Goal: Information Seeking & Learning: Check status

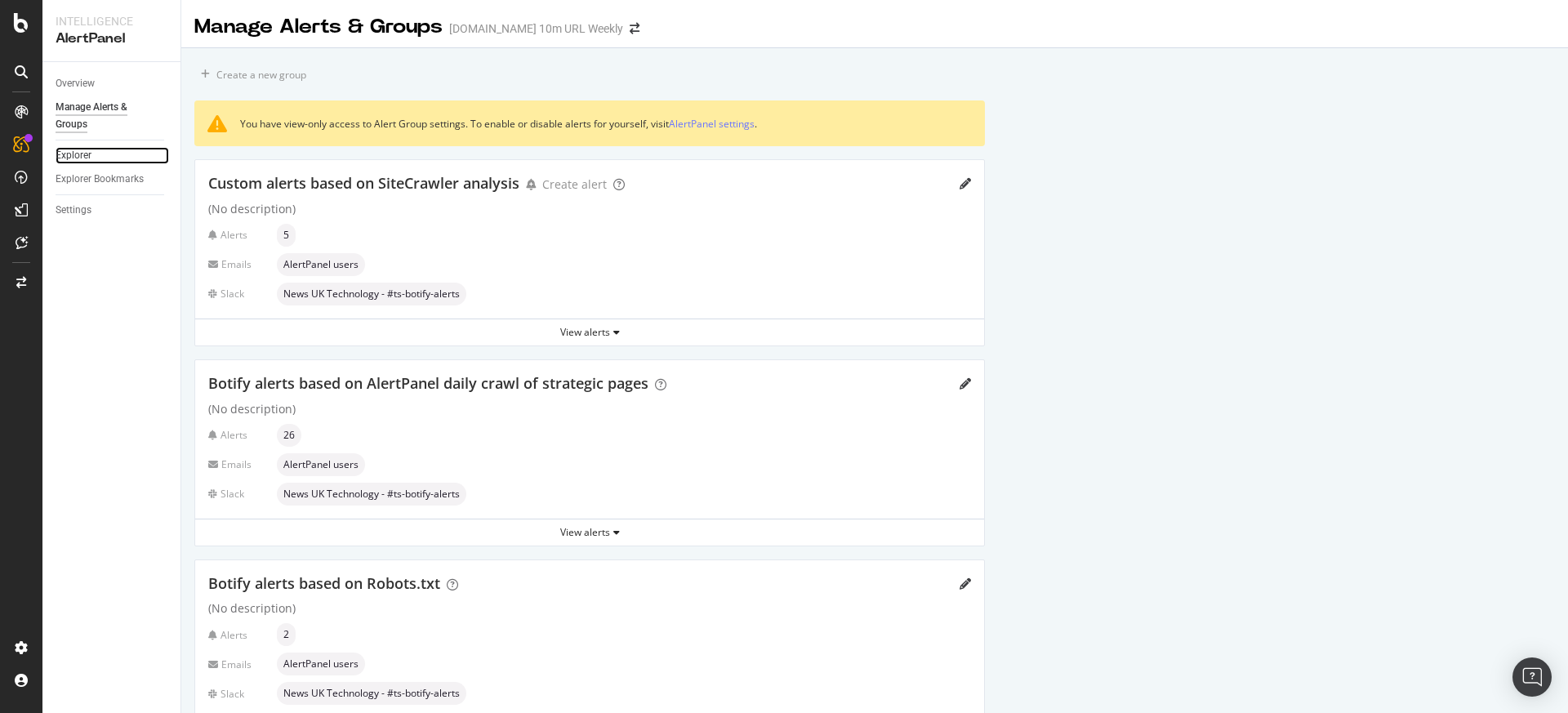
click at [96, 158] on link "Explorer" at bounding box center [113, 156] width 114 height 17
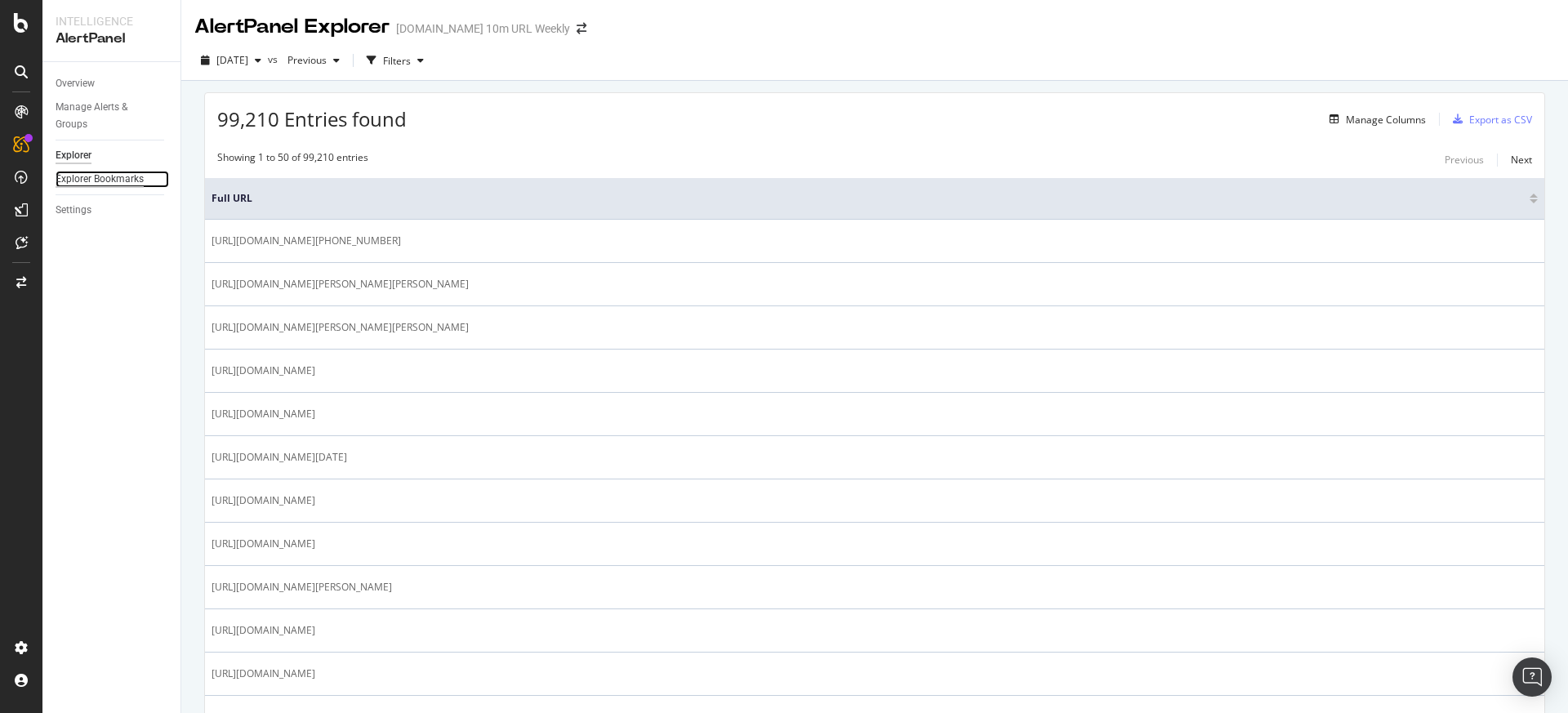
click at [89, 176] on div "Explorer Bookmarks" at bounding box center [99, 180] width 88 height 17
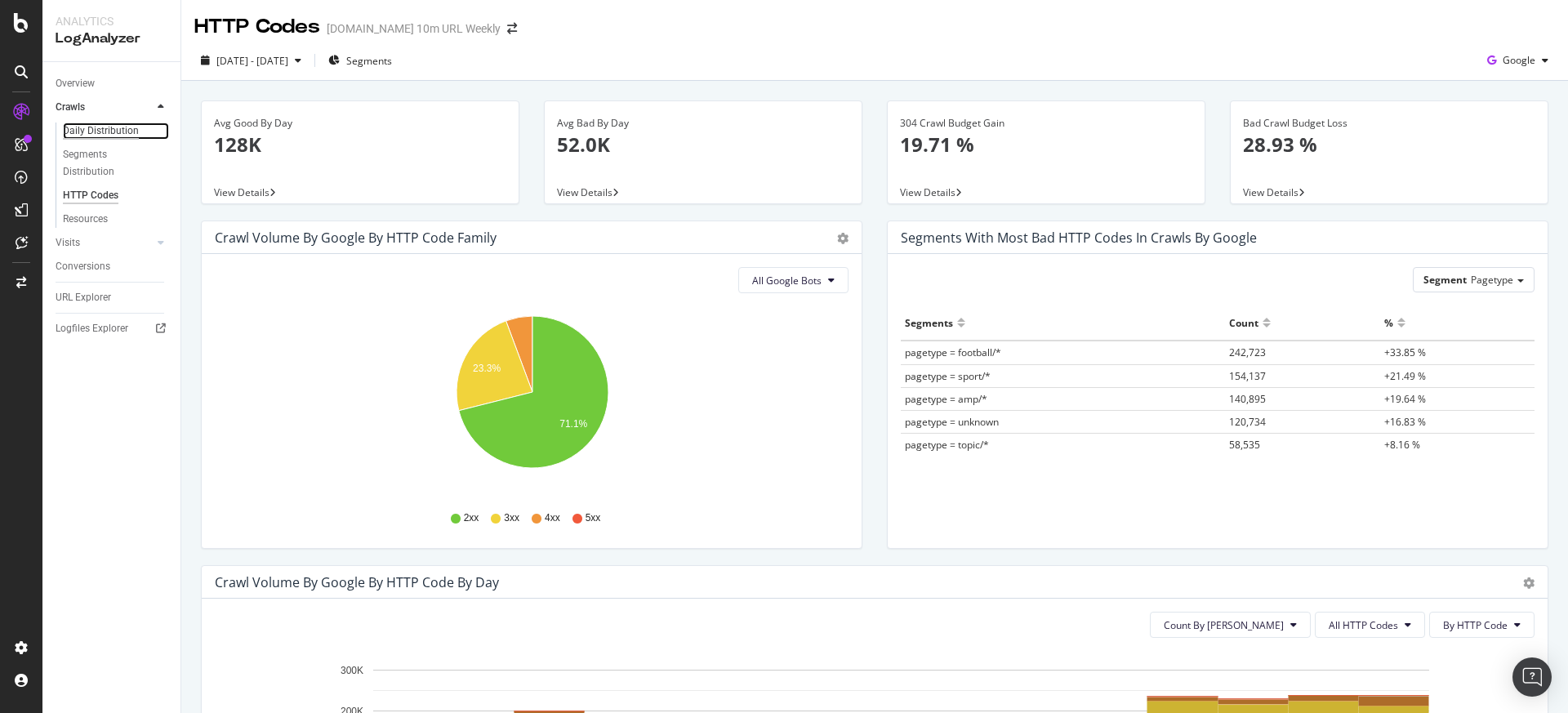
click at [102, 128] on div "Daily Distribution" at bounding box center [100, 131] width 76 height 17
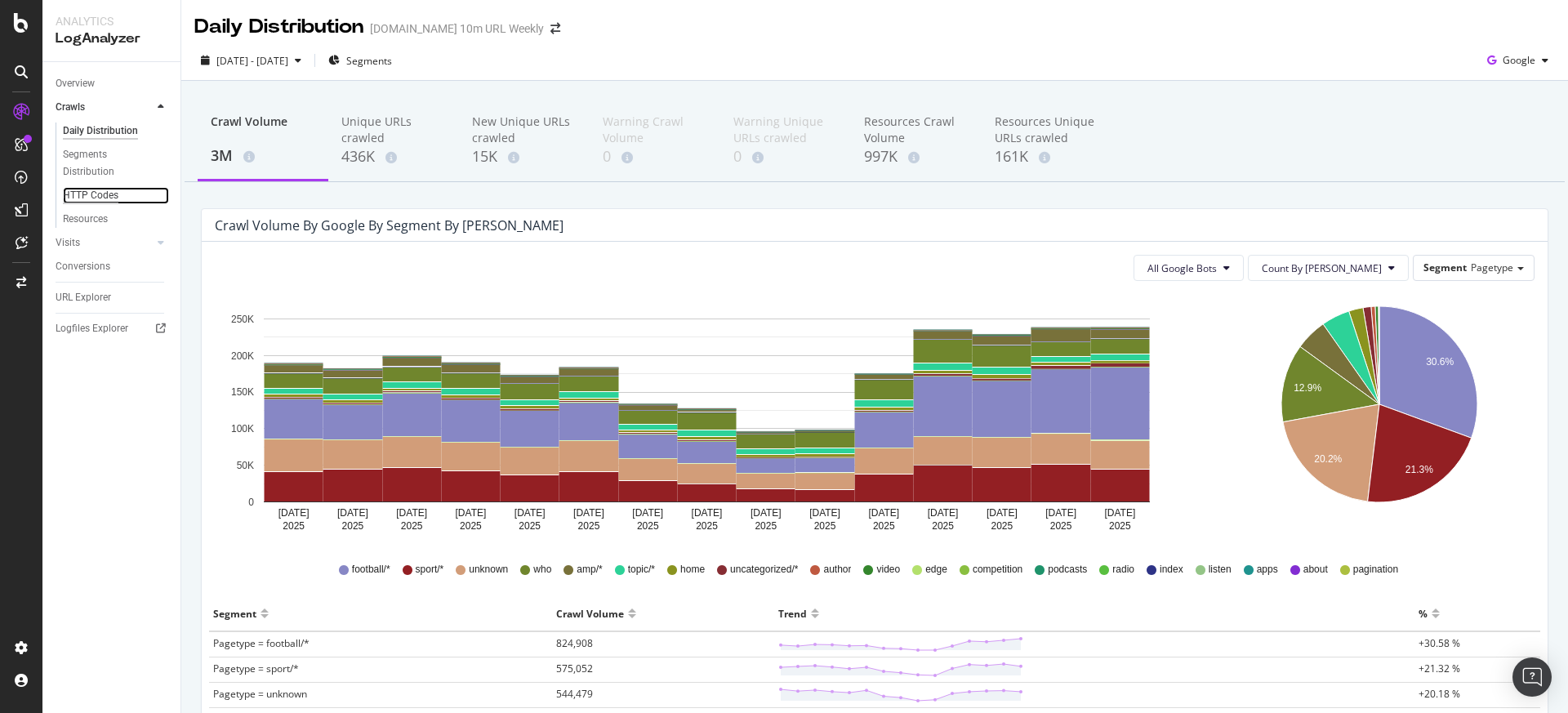
click at [87, 190] on div "HTTP Codes" at bounding box center [91, 196] width 56 height 17
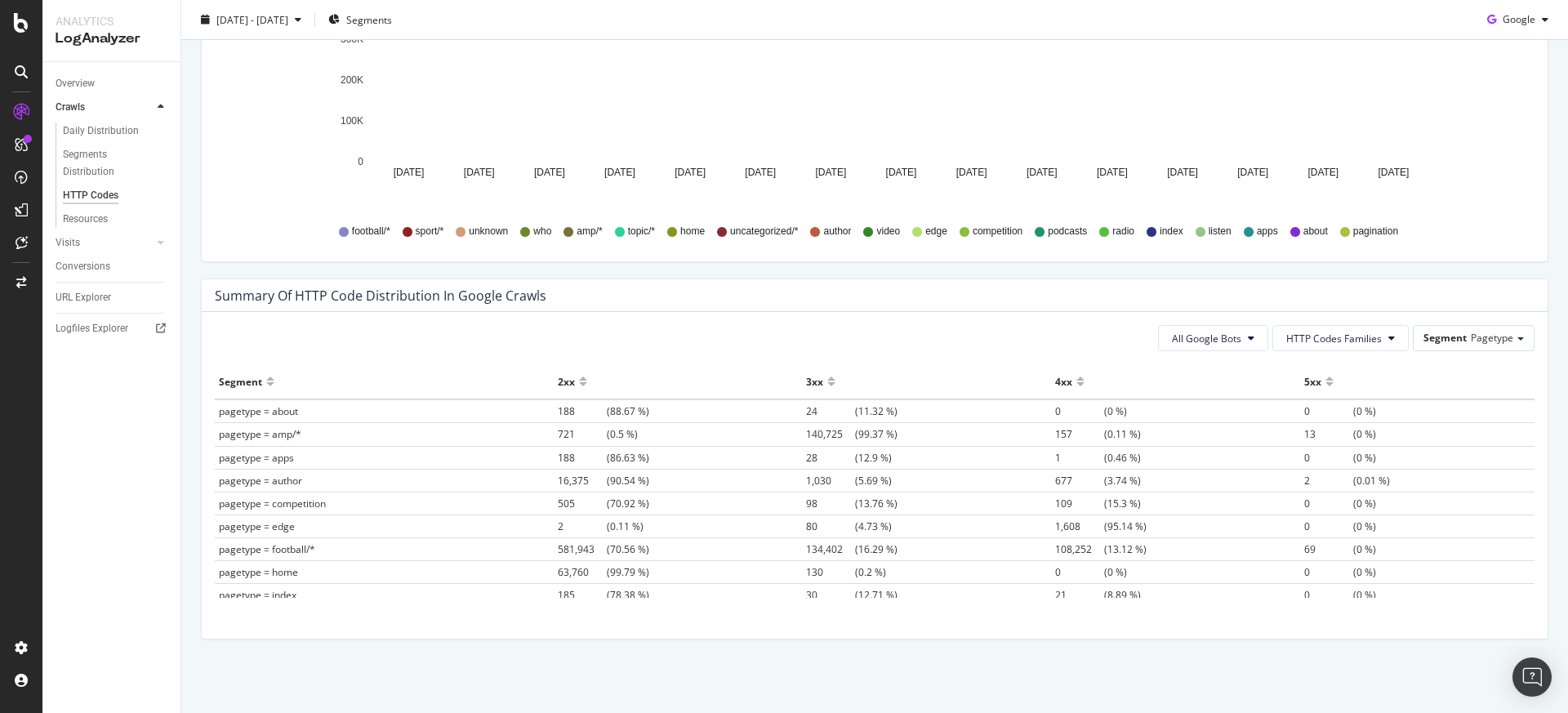
scroll to position [976, 0]
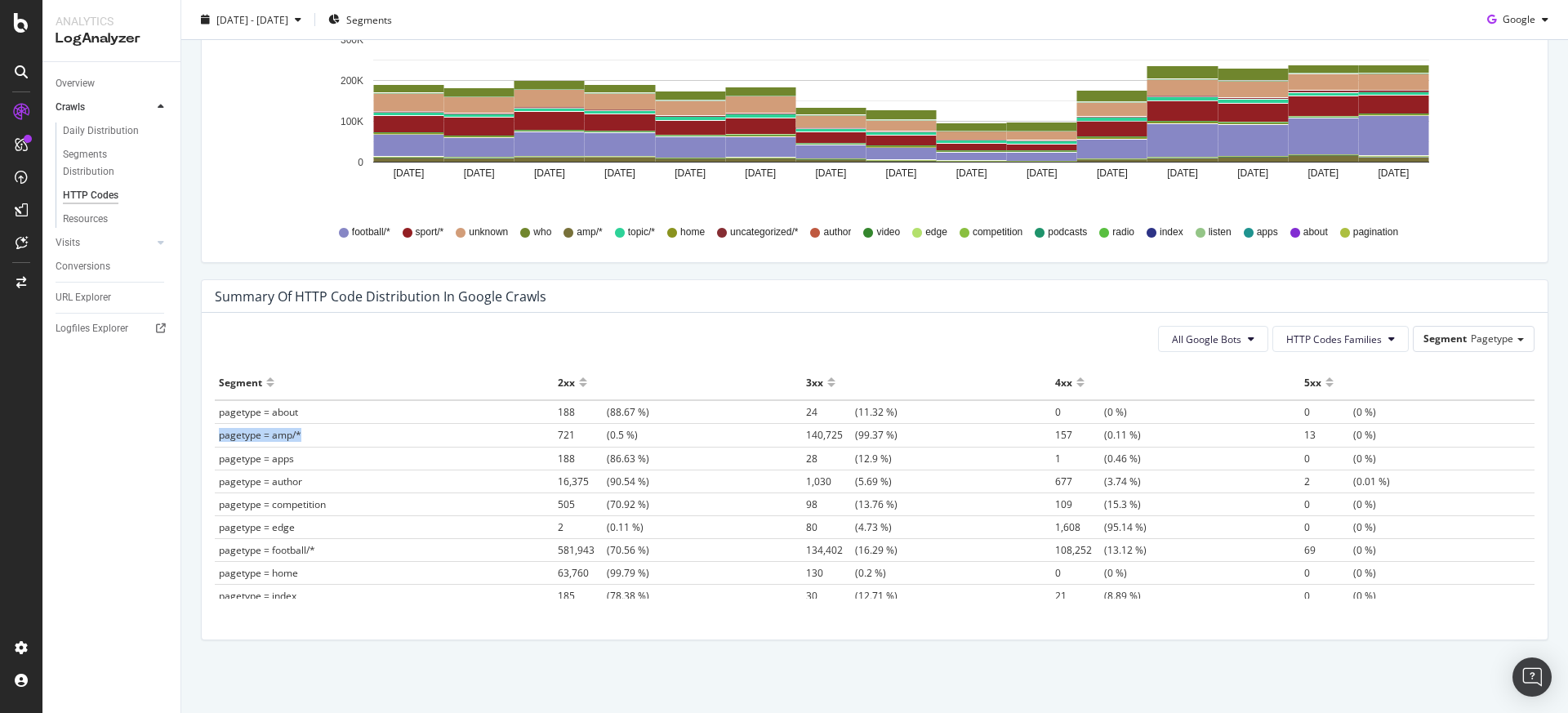
drag, startPoint x: 308, startPoint y: 435, endPoint x: 219, endPoint y: 436, distance: 89.0
click at [219, 436] on td "pagetype = amp/*" at bounding box center [383, 436] width 339 height 23
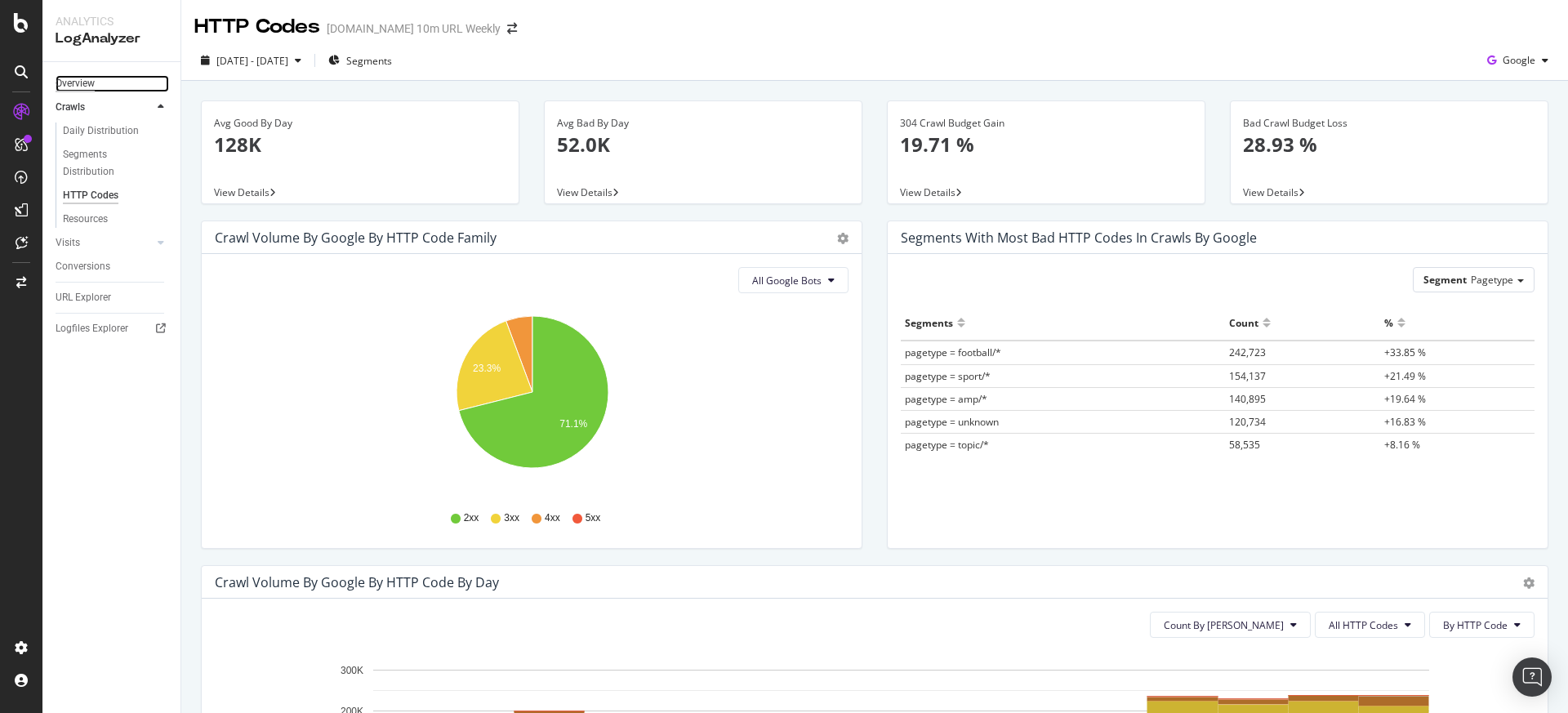
click at [93, 90] on div "Overview" at bounding box center [75, 84] width 40 height 17
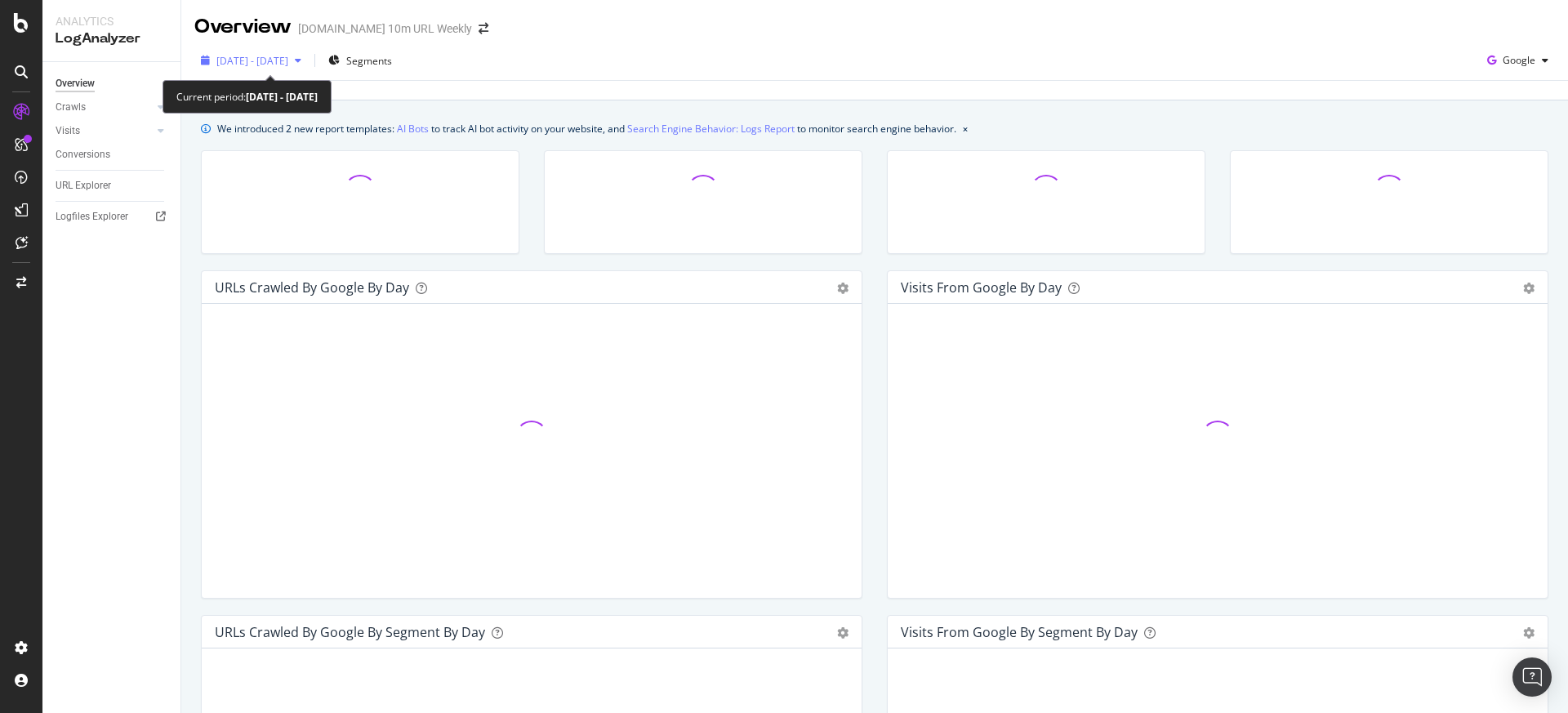
click at [301, 64] on icon "button" at bounding box center [297, 61] width 7 height 10
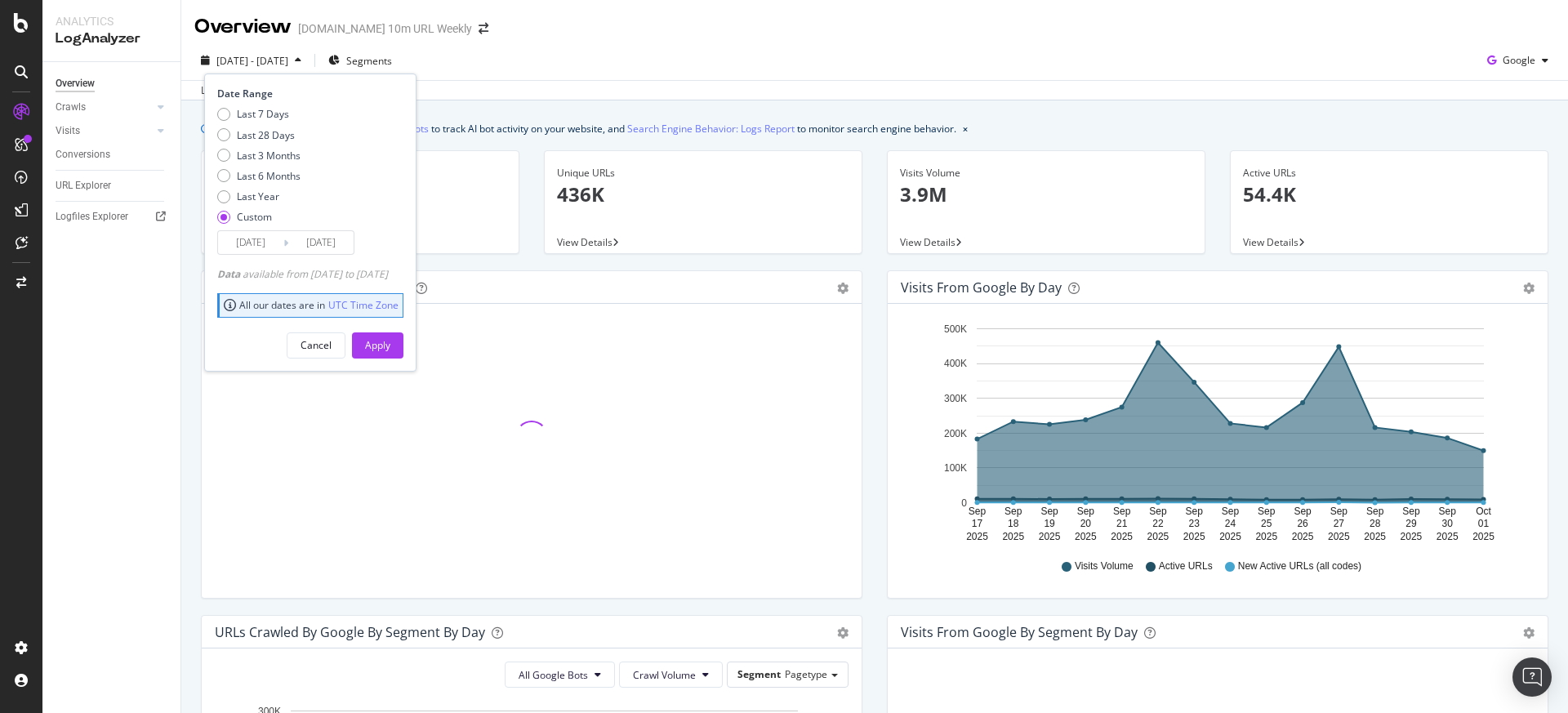
click at [606, 41] on div "[DATE] - [DATE] Segments Date Range Last 7 Days Last 28 Days Last 3 Months Last…" at bounding box center [875, 71] width 1386 height 60
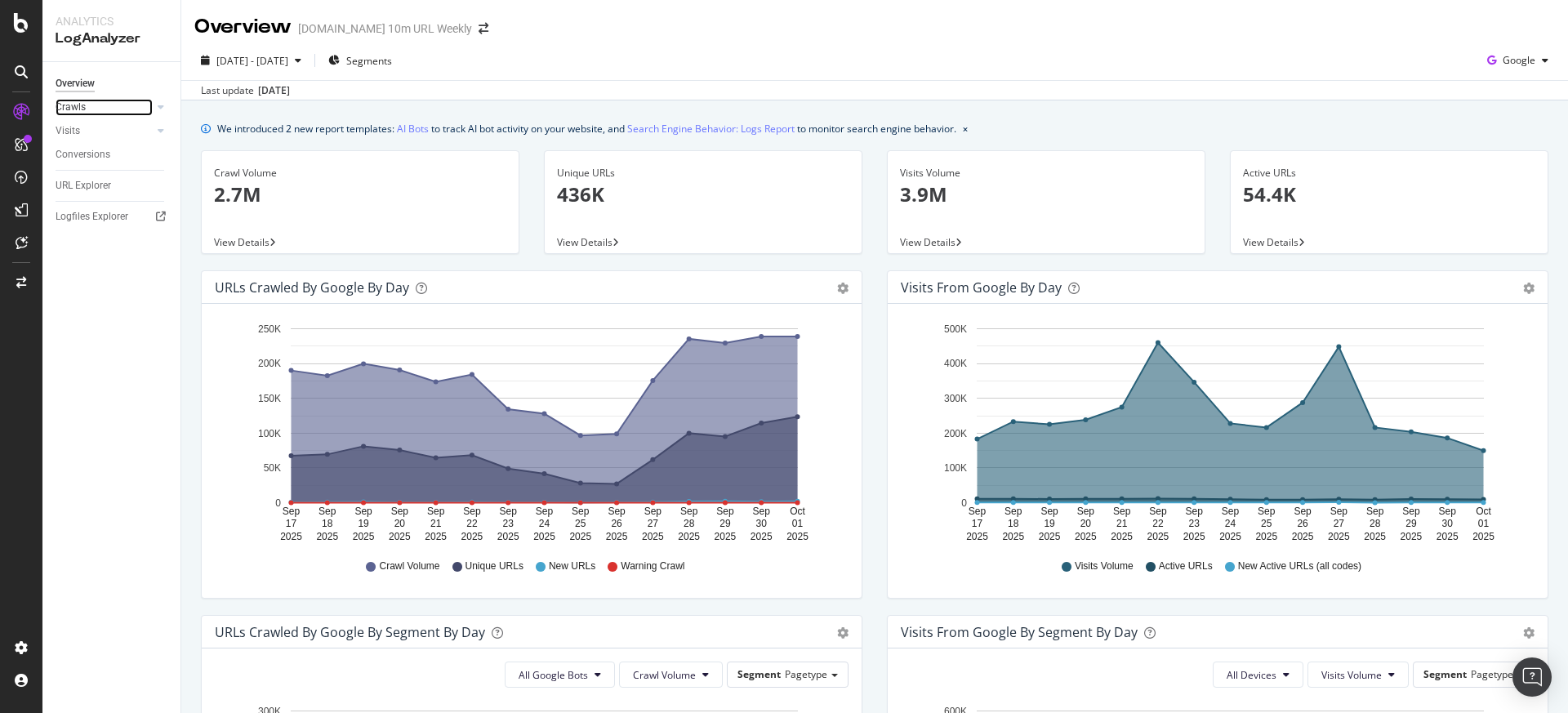
click at [149, 104] on div at bounding box center [144, 106] width 16 height 16
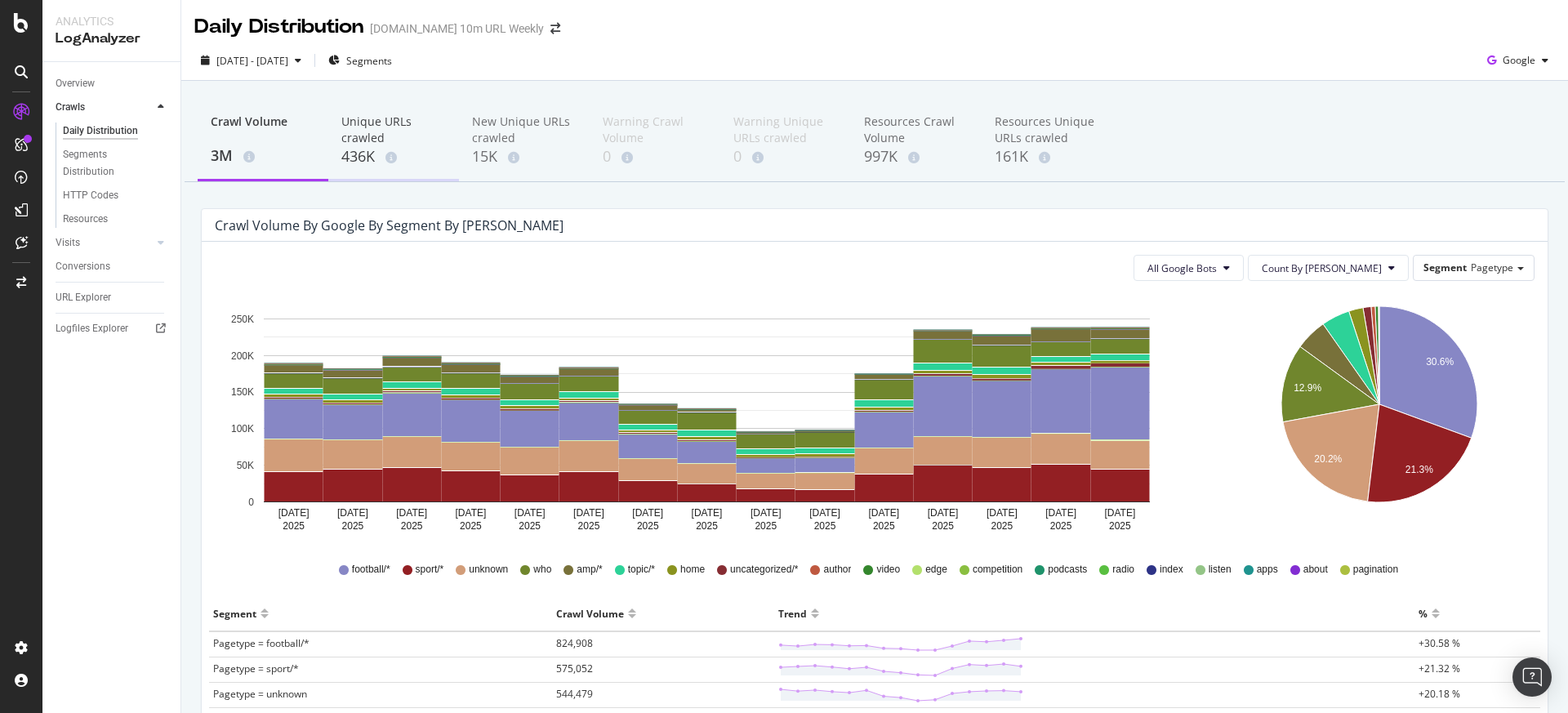
click at [373, 145] on div "Unique URLs crawled" at bounding box center [393, 130] width 104 height 33
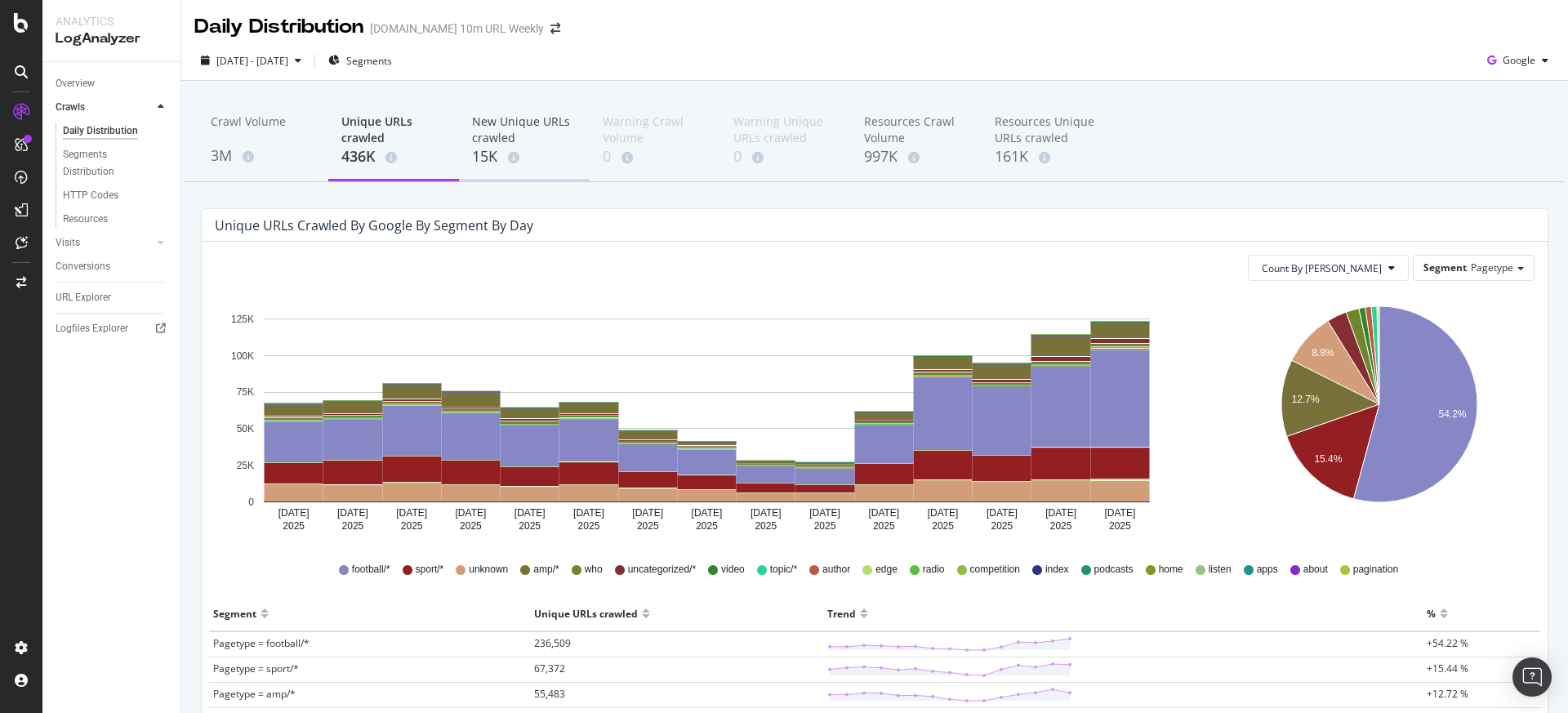
click at [486, 139] on div "New Unique URLs crawled" at bounding box center [524, 130] width 104 height 33
